Goal: Entertainment & Leisure: Consume media (video, audio)

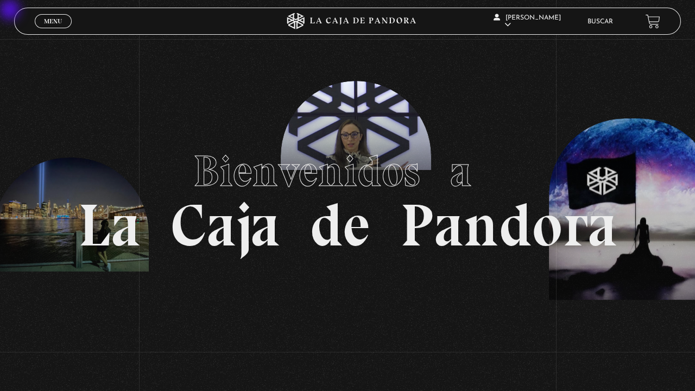
click at [52, 31] on div "Menu Cerrar" at bounding box center [139, 21] width 209 height 26
click at [50, 23] on span "Menu" at bounding box center [53, 21] width 18 height 7
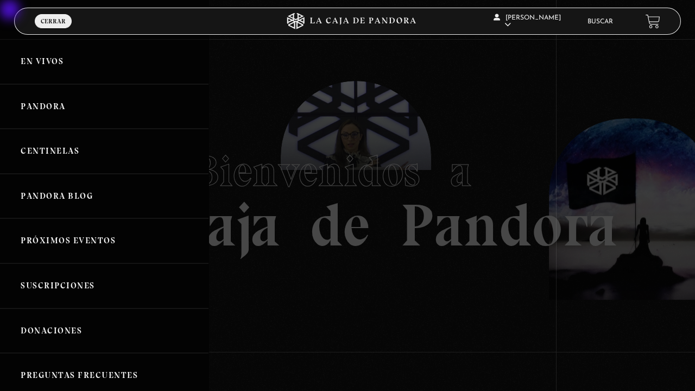
click at [50, 59] on link "En vivos" at bounding box center [104, 61] width 209 height 45
